Goal: Complete application form

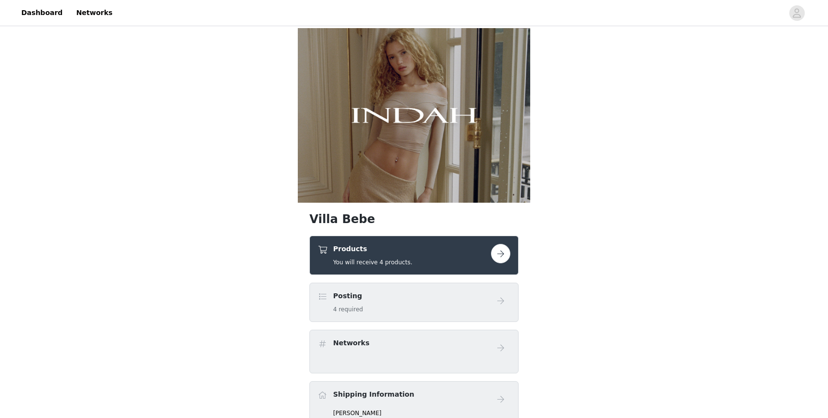
click at [503, 256] on button "button" at bounding box center [500, 253] width 19 height 19
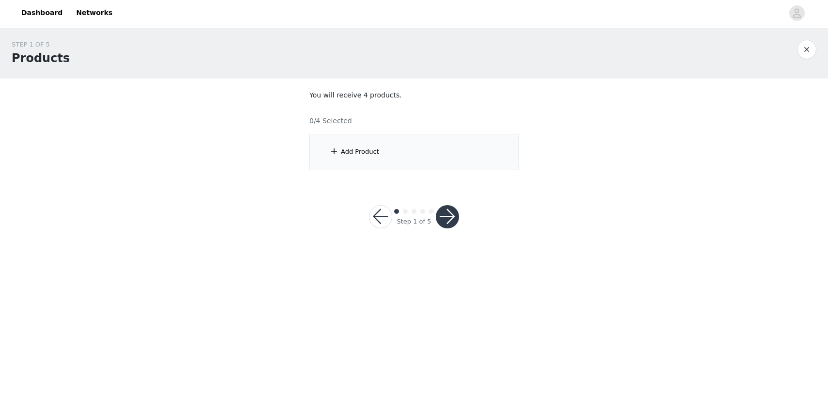
click at [410, 163] on div "Add Product" at bounding box center [414, 152] width 209 height 36
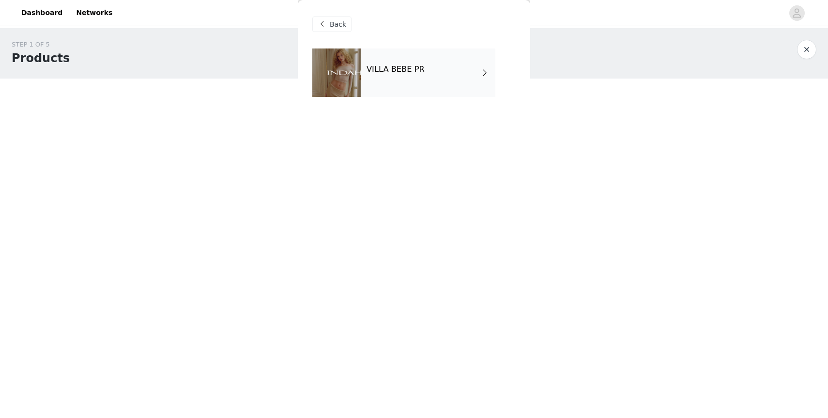
click at [402, 72] on h4 "VILLA BEBE PR" at bounding box center [396, 69] width 58 height 9
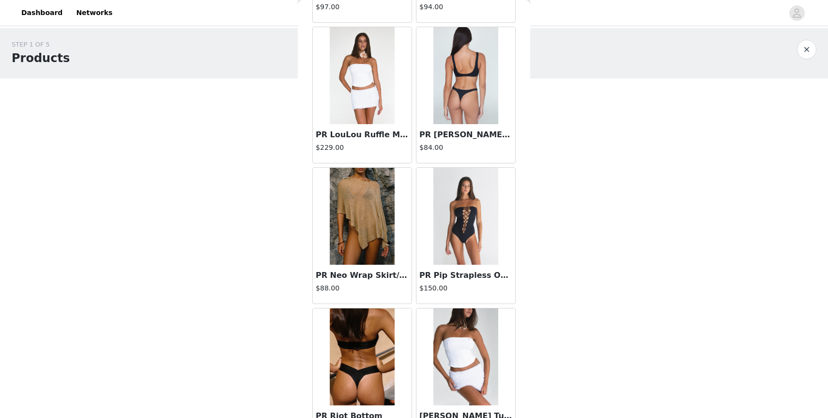
scroll to position [725, 0]
click at [351, 234] on img at bounding box center [362, 215] width 65 height 97
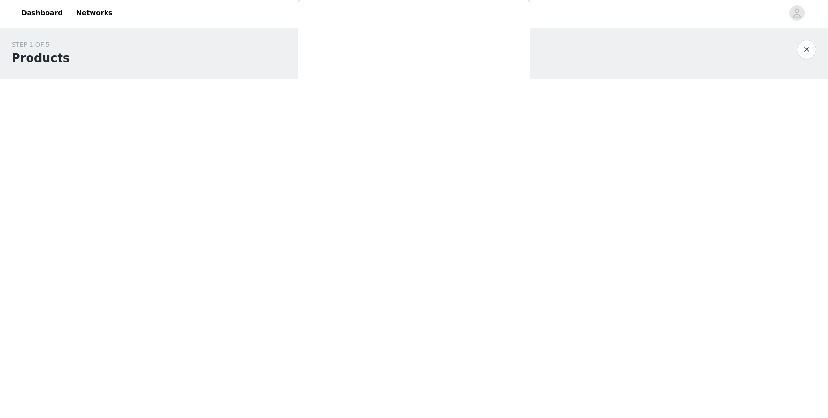
scroll to position [0, 0]
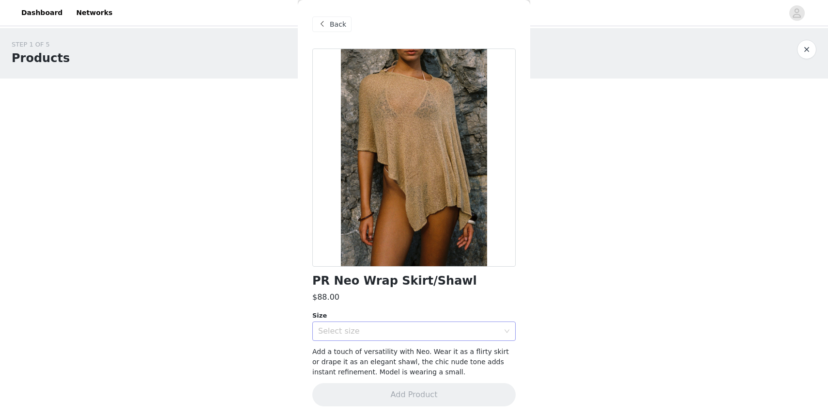
click at [369, 334] on div "Select size" at bounding box center [408, 331] width 181 height 10
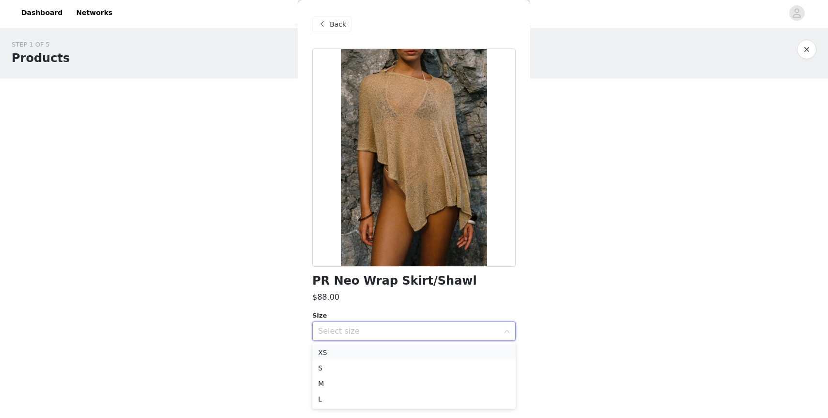
click at [365, 350] on li "XS" at bounding box center [413, 352] width 203 height 16
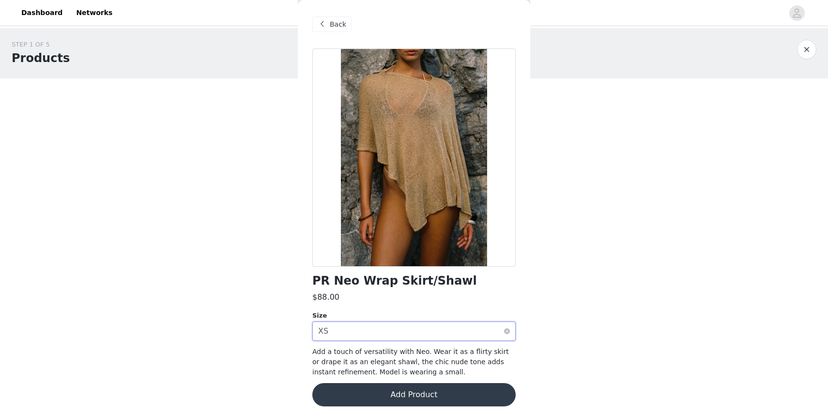
click at [370, 327] on div "Select size XS" at bounding box center [411, 331] width 186 height 18
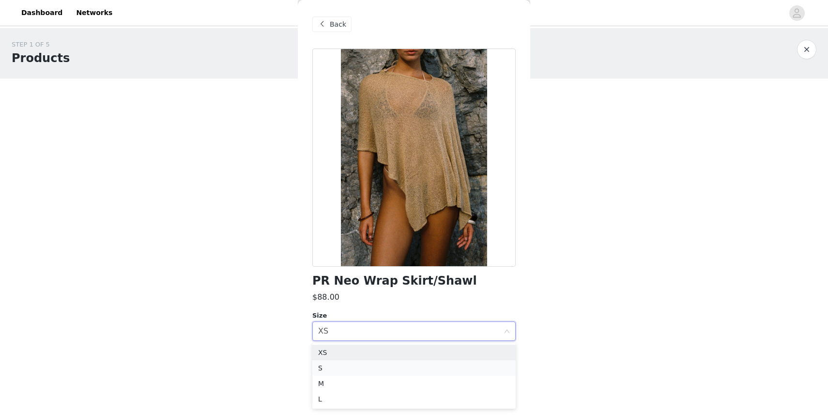
click at [356, 368] on li "S" at bounding box center [413, 368] width 203 height 16
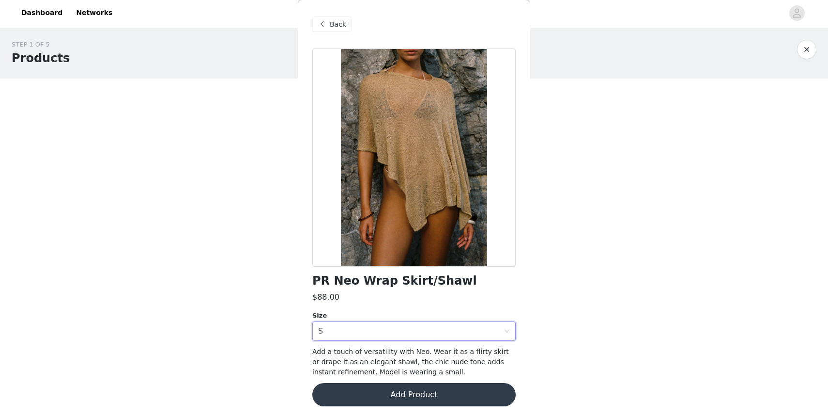
click at [386, 388] on button "Add Product" at bounding box center [413, 394] width 203 height 23
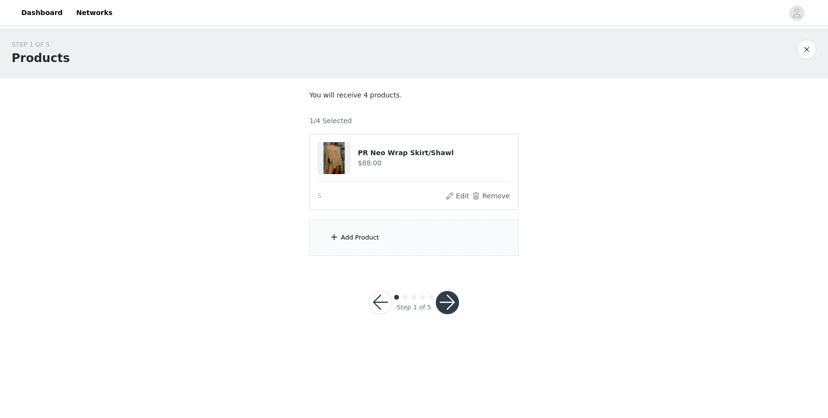
click at [351, 248] on div "Add Product" at bounding box center [414, 237] width 209 height 36
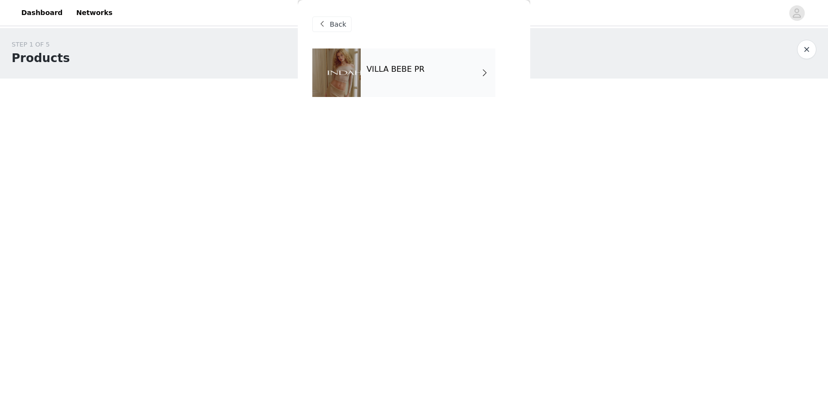
click at [402, 66] on h4 "VILLA BEBE PR" at bounding box center [396, 69] width 58 height 9
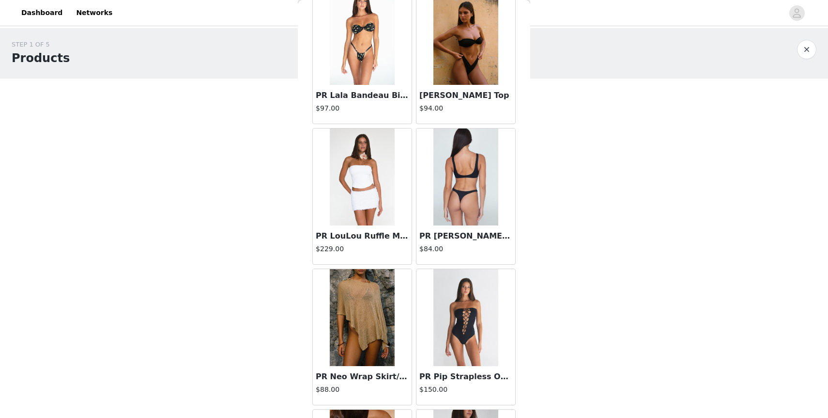
scroll to position [559, 0]
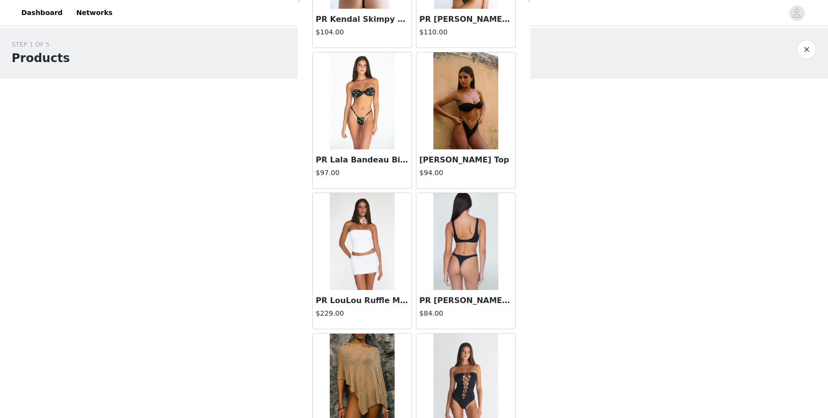
click at [370, 246] on img at bounding box center [362, 241] width 64 height 97
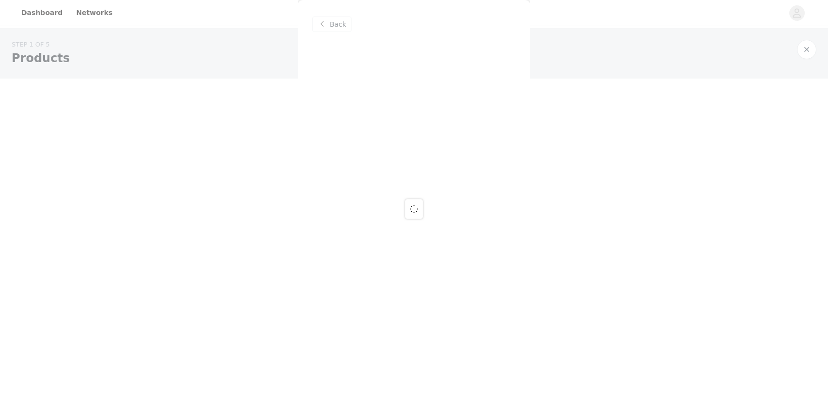
scroll to position [0, 0]
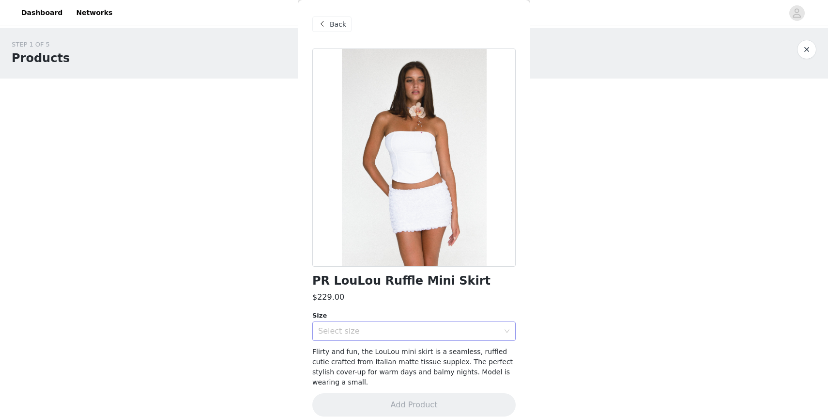
click at [371, 330] on div "Select size" at bounding box center [408, 331] width 181 height 10
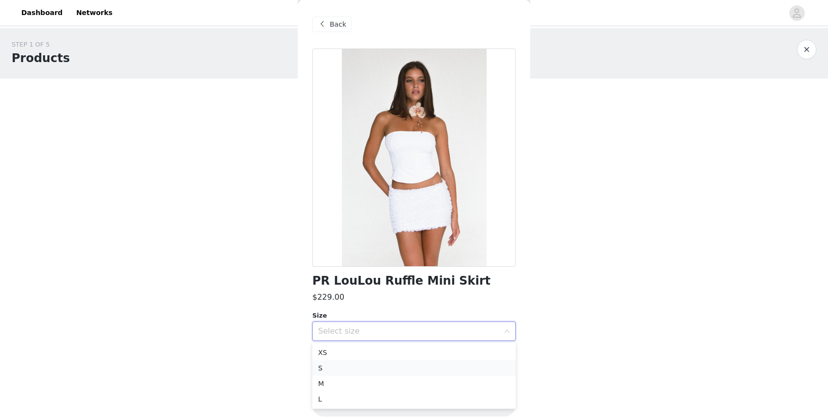
click at [365, 364] on li "S" at bounding box center [413, 368] width 203 height 16
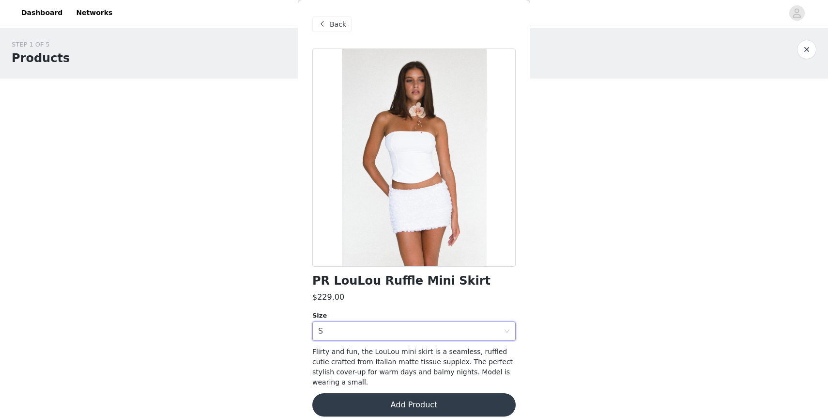
click at [385, 397] on button "Add Product" at bounding box center [413, 404] width 203 height 23
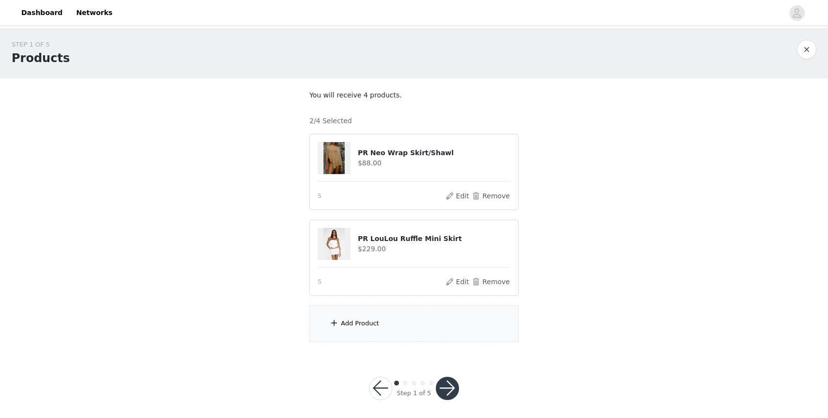
click at [389, 328] on div "Add Product" at bounding box center [414, 323] width 209 height 36
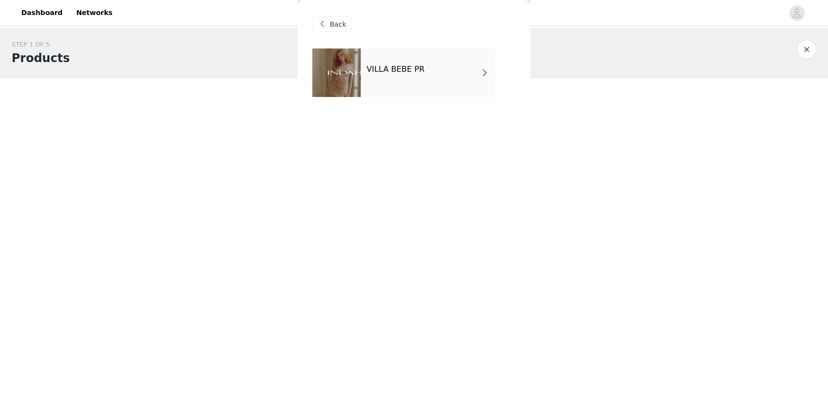
click at [439, 69] on div "VILLA BEBE PR" at bounding box center [428, 72] width 135 height 48
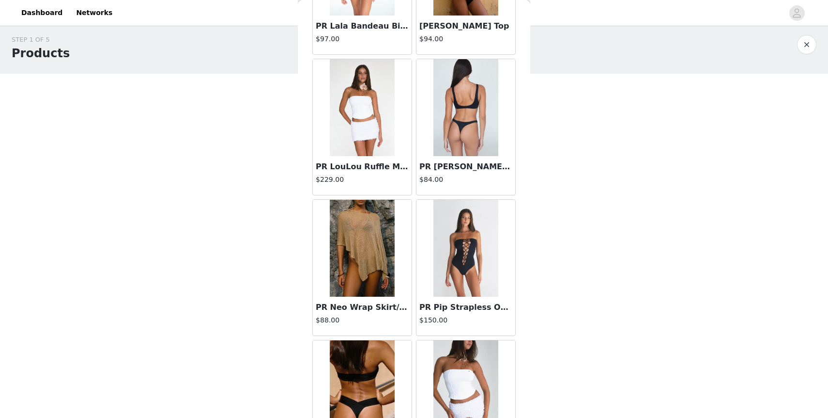
scroll to position [753, 0]
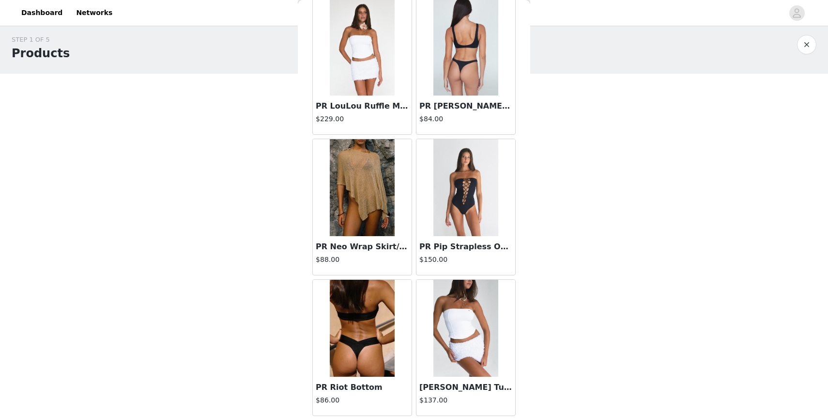
click at [471, 205] on img at bounding box center [466, 187] width 64 height 97
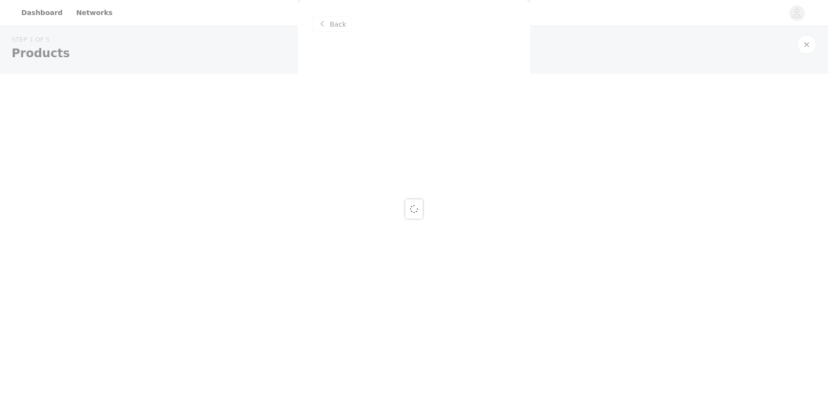
scroll to position [0, 0]
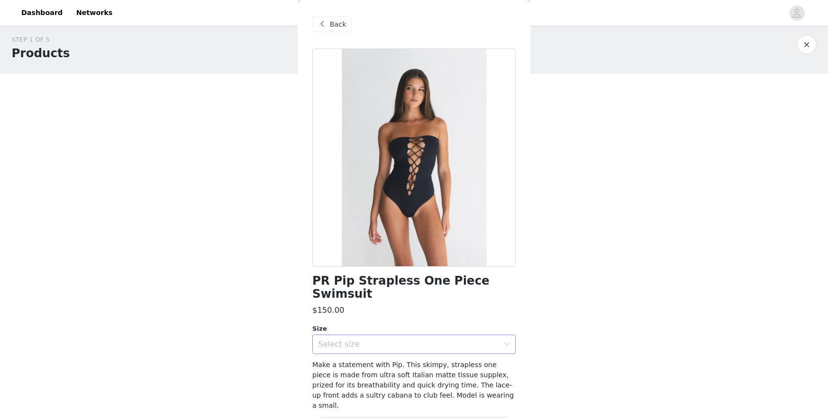
click at [389, 339] on div "Select size" at bounding box center [408, 344] width 181 height 10
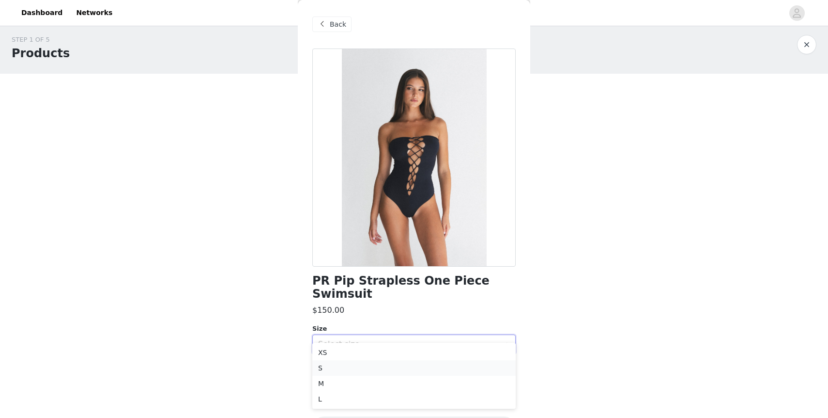
click at [381, 365] on li "S" at bounding box center [413, 368] width 203 height 16
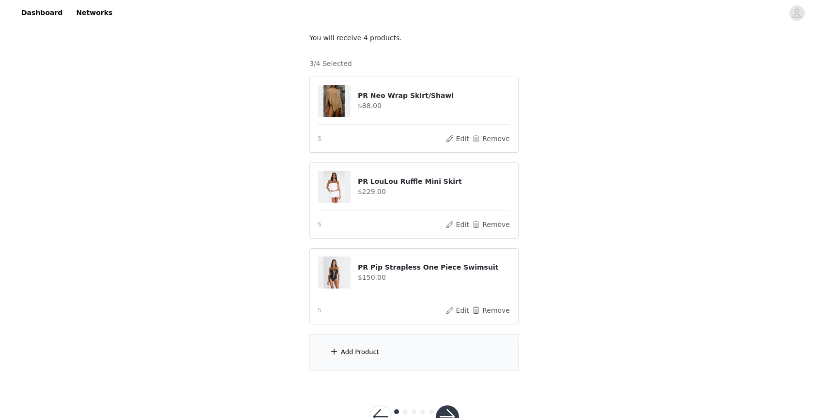
scroll to position [61, 0]
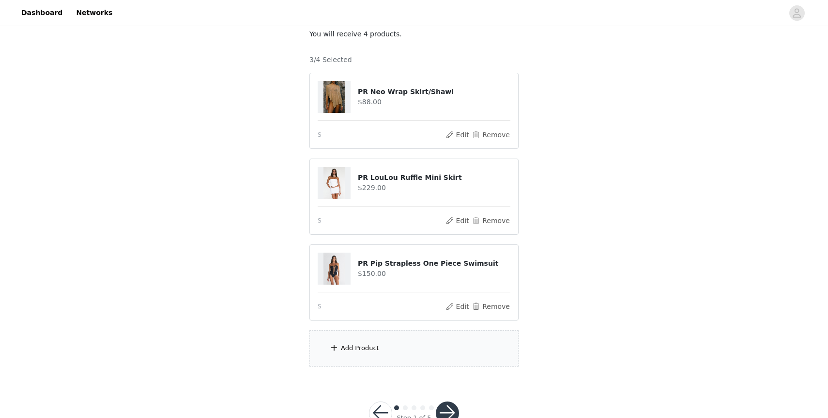
click at [357, 347] on div "Add Product" at bounding box center [360, 348] width 38 height 10
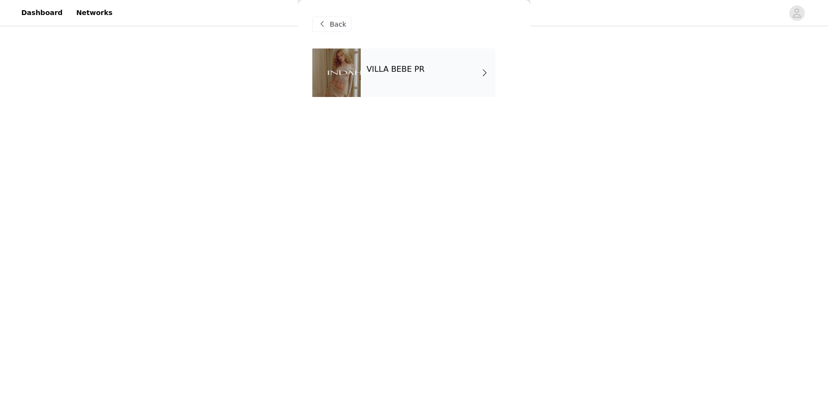
click at [444, 79] on div "VILLA BEBE PR" at bounding box center [428, 72] width 135 height 48
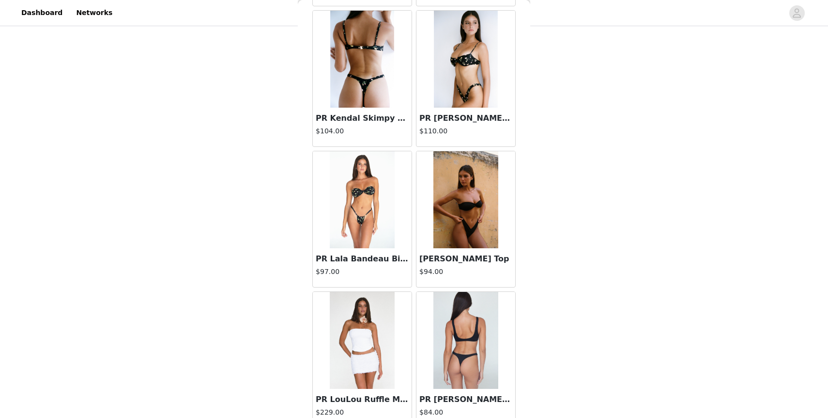
scroll to position [0, 0]
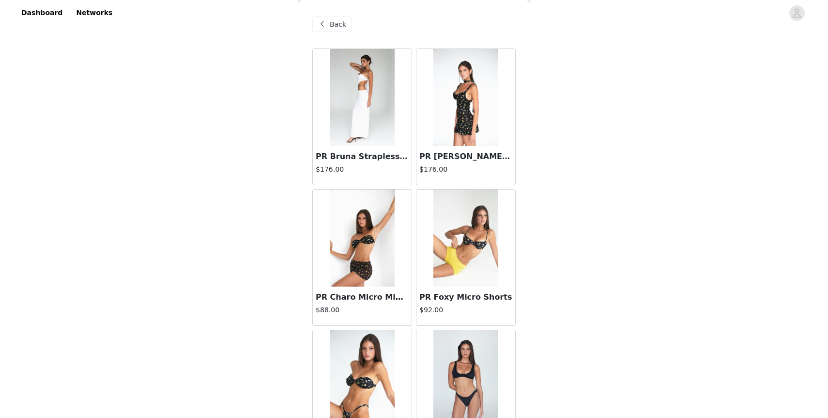
click at [361, 91] on img at bounding box center [362, 97] width 64 height 97
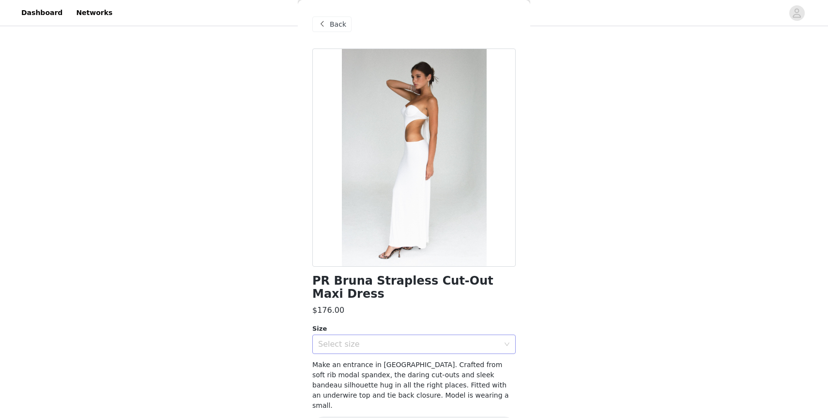
click at [379, 345] on div "Select size" at bounding box center [408, 344] width 181 height 10
click at [360, 286] on li "S" at bounding box center [413, 292] width 203 height 16
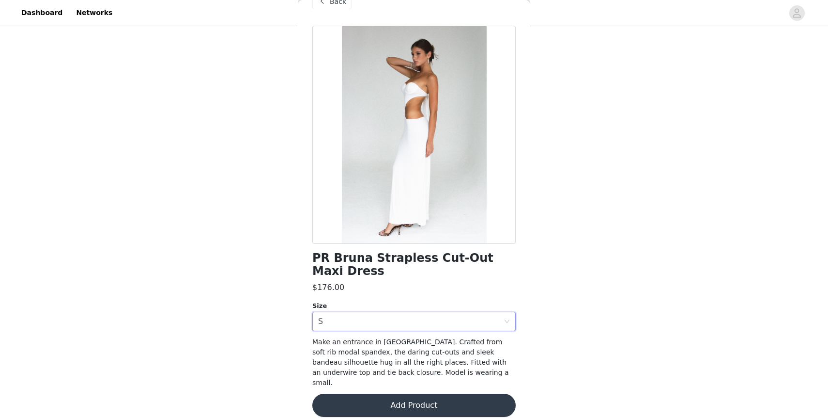
click at [425, 393] on button "Add Product" at bounding box center [413, 404] width 203 height 23
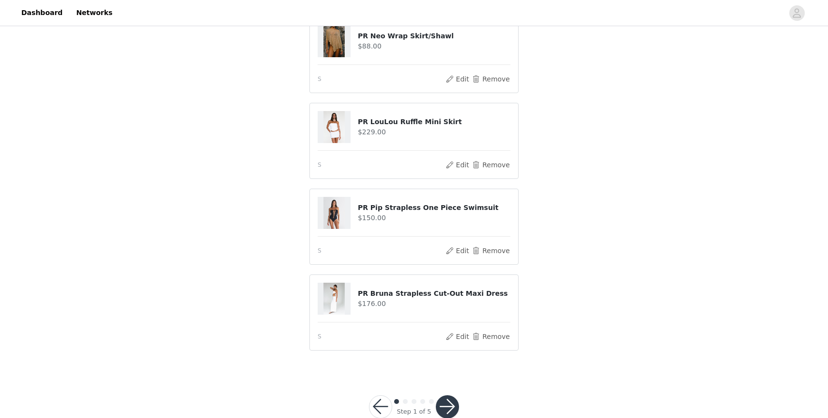
scroll to position [114, 0]
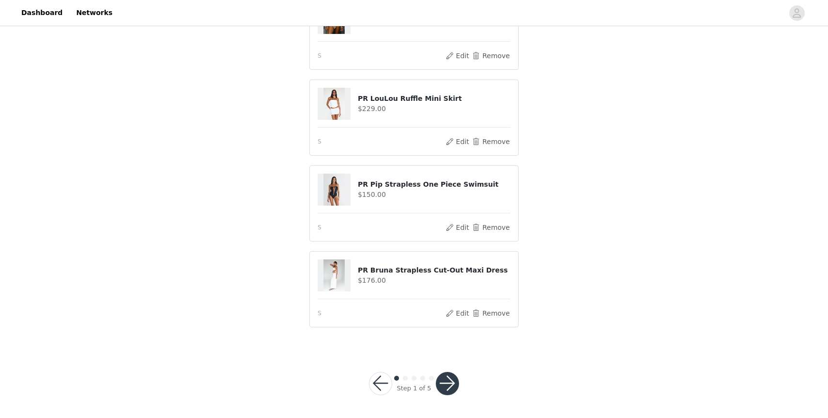
click at [451, 381] on button "button" at bounding box center [447, 383] width 23 height 23
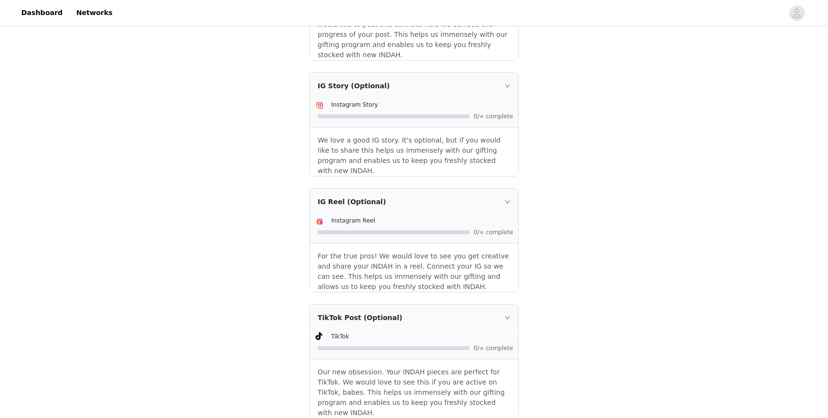
scroll to position [403, 0]
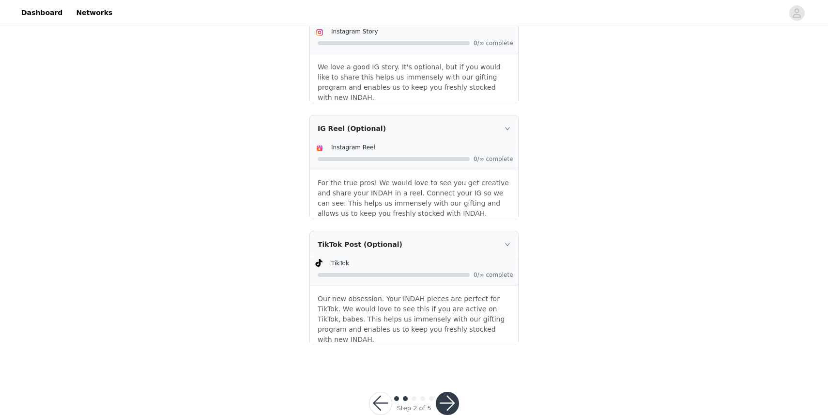
click at [450, 391] on button "button" at bounding box center [447, 402] width 23 height 23
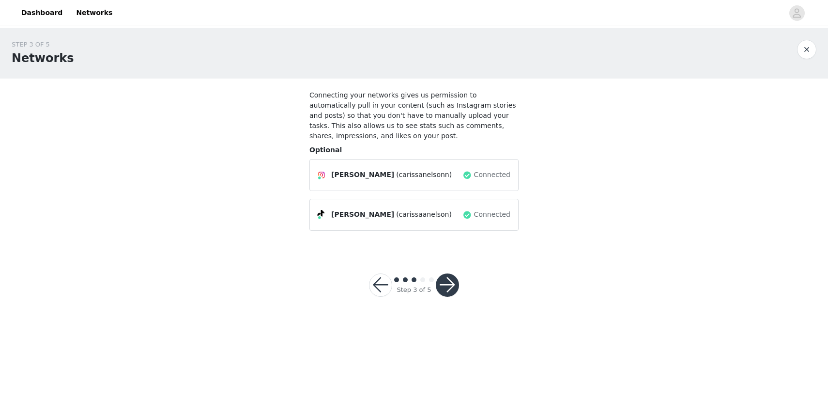
click at [460, 281] on div "Step 3 of 5" at bounding box center [414, 285] width 113 height 47
click at [453, 283] on button "button" at bounding box center [447, 284] width 23 height 23
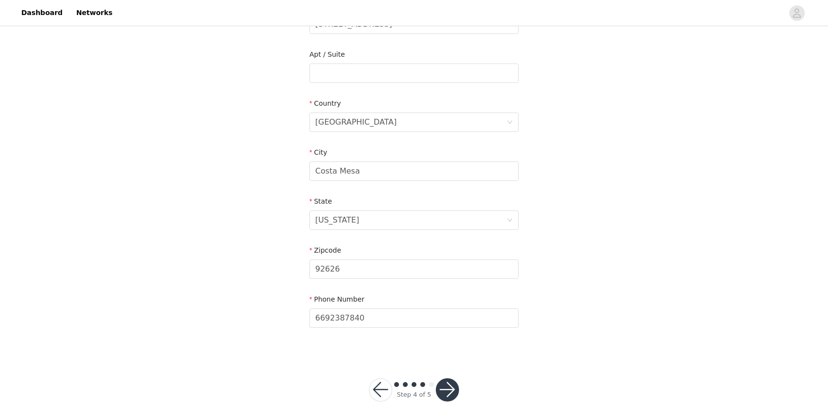
scroll to position [243, 0]
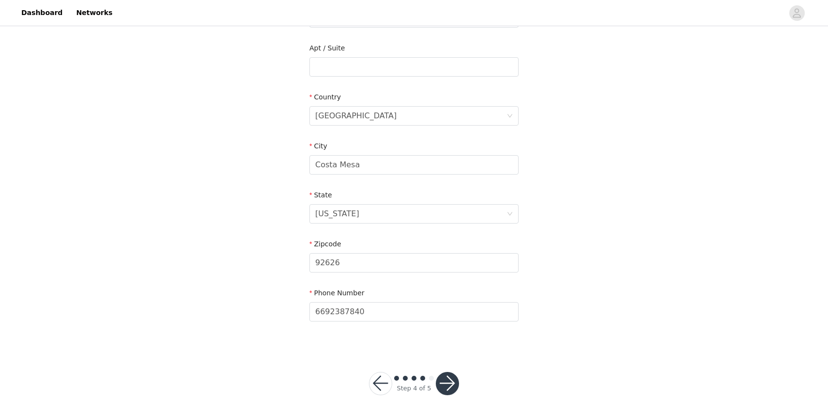
click at [448, 382] on button "button" at bounding box center [447, 383] width 23 height 23
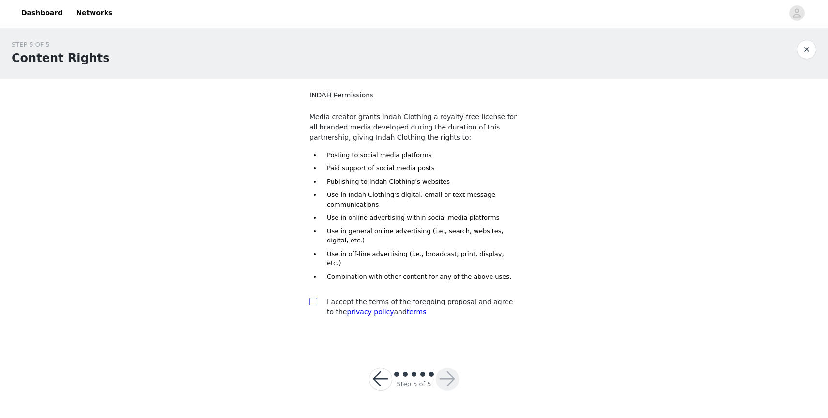
click at [312, 296] on label at bounding box center [314, 301] width 8 height 10
click at [312, 297] on input "checkbox" at bounding box center [313, 300] width 7 height 7
checkbox input "true"
click at [441, 367] on button "button" at bounding box center [447, 378] width 23 height 23
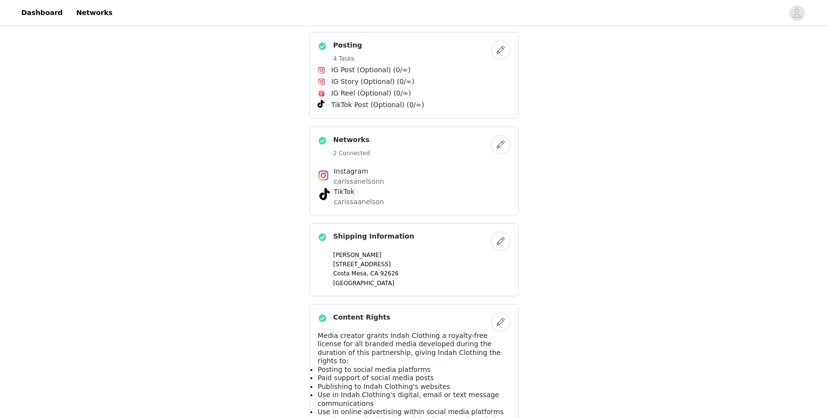
scroll to position [556, 0]
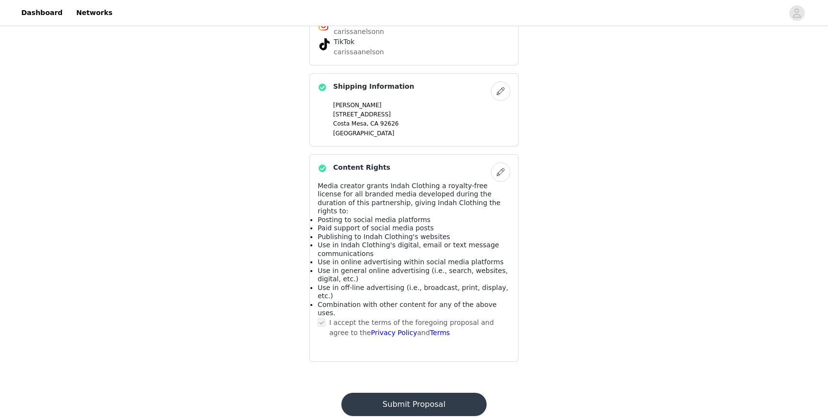
click at [444, 392] on button "Submit Proposal" at bounding box center [414, 403] width 145 height 23
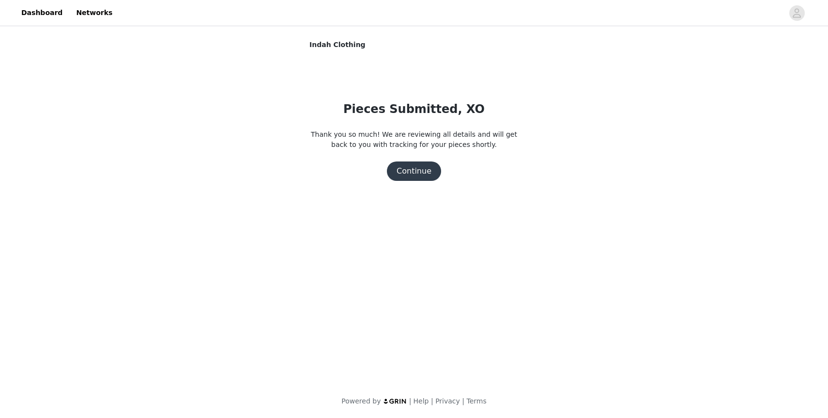
scroll to position [0, 0]
click at [420, 167] on button "Continue" at bounding box center [414, 170] width 54 height 19
